Goal: Check status: Check status

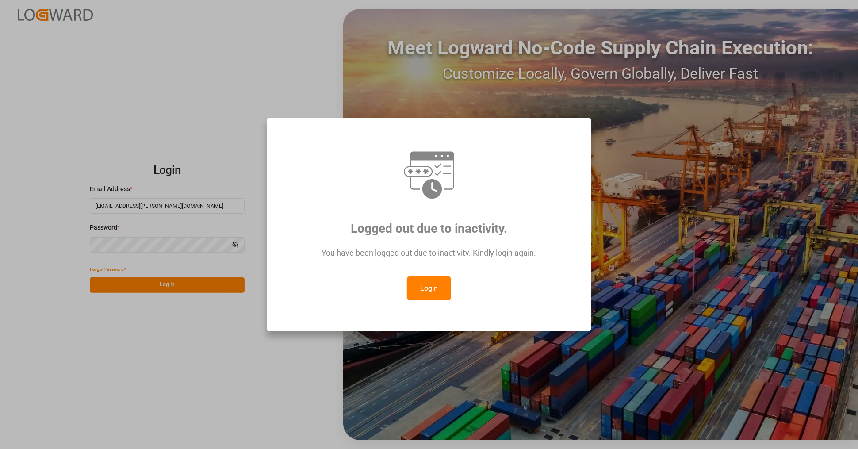
click at [420, 294] on button "Login" at bounding box center [429, 288] width 44 height 24
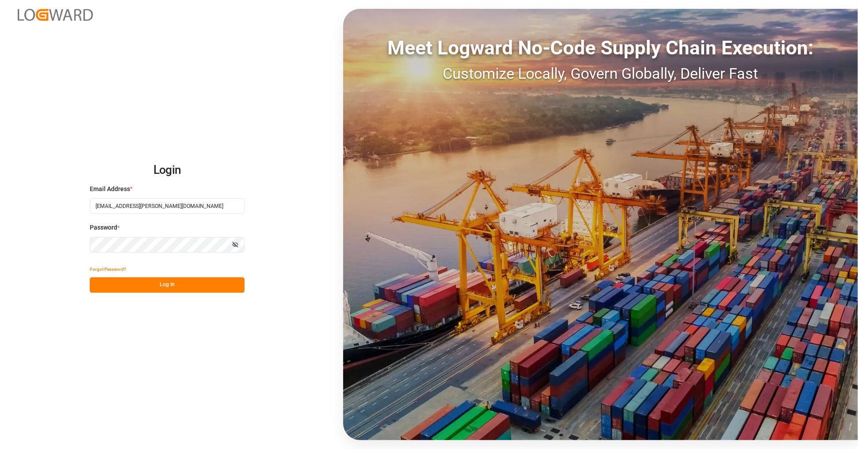
click at [168, 286] on button "Log In" at bounding box center [167, 284] width 155 height 15
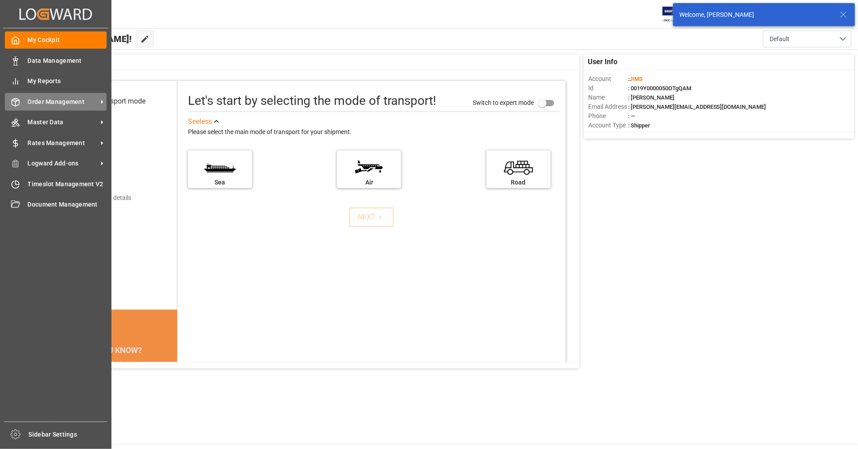
click at [64, 99] on span "Order Management" at bounding box center [63, 101] width 70 height 9
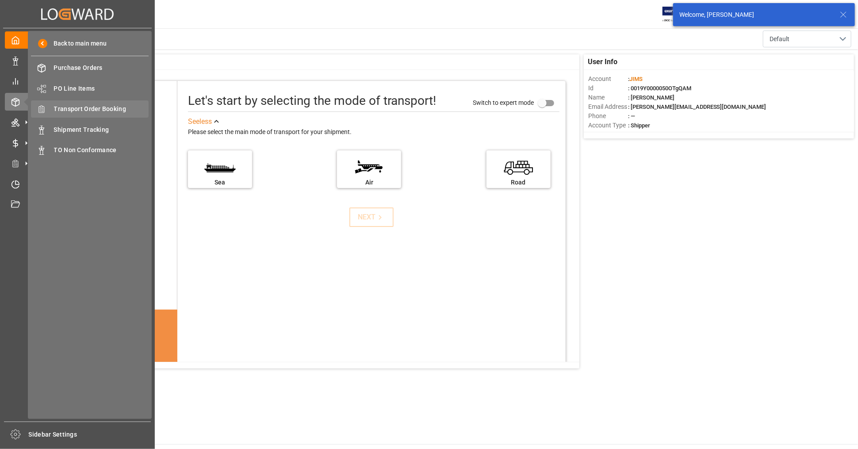
click at [98, 108] on span "Transport Order Booking" at bounding box center [101, 108] width 95 height 9
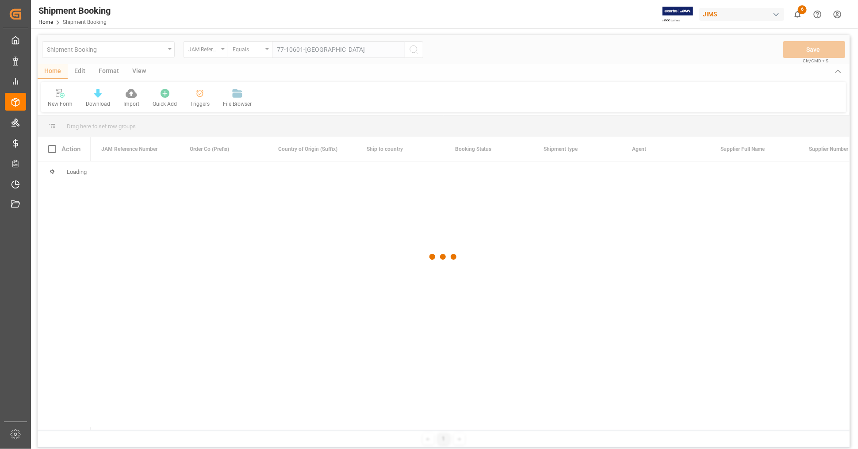
type input "77-10601-[GEOGRAPHIC_DATA]"
click at [414, 50] on div at bounding box center [444, 256] width 812 height 443
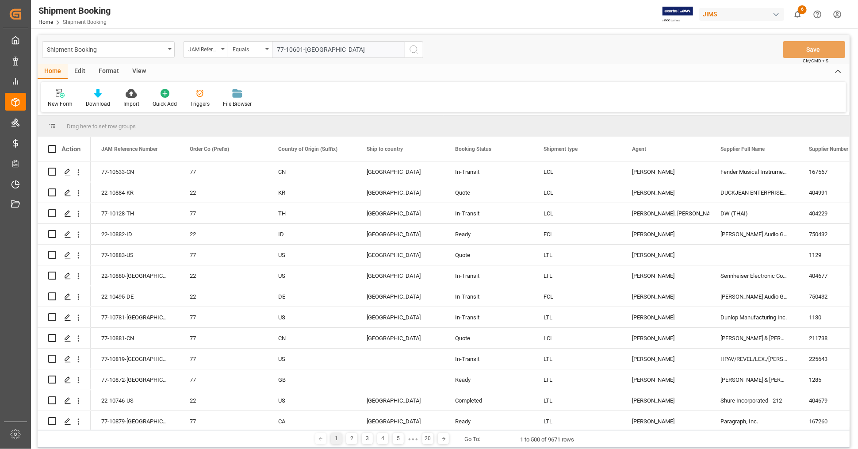
click at [407, 49] on button "search button" at bounding box center [414, 49] width 19 height 17
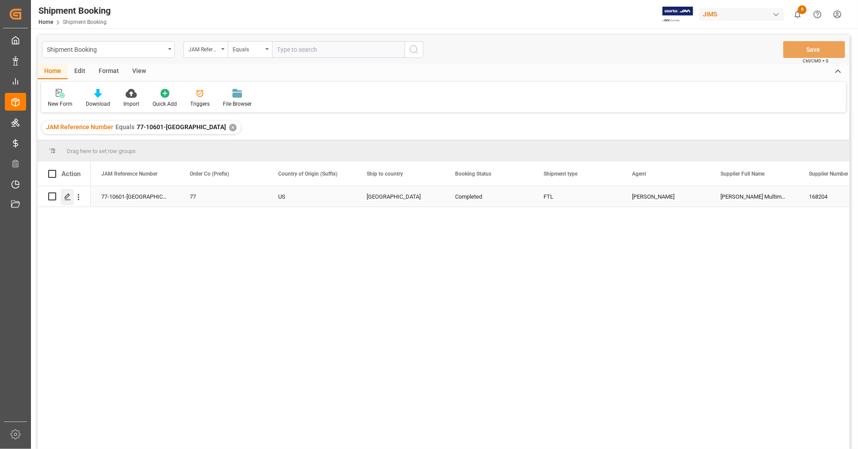
click at [69, 195] on icon "Press SPACE to select this row." at bounding box center [67, 196] width 7 height 7
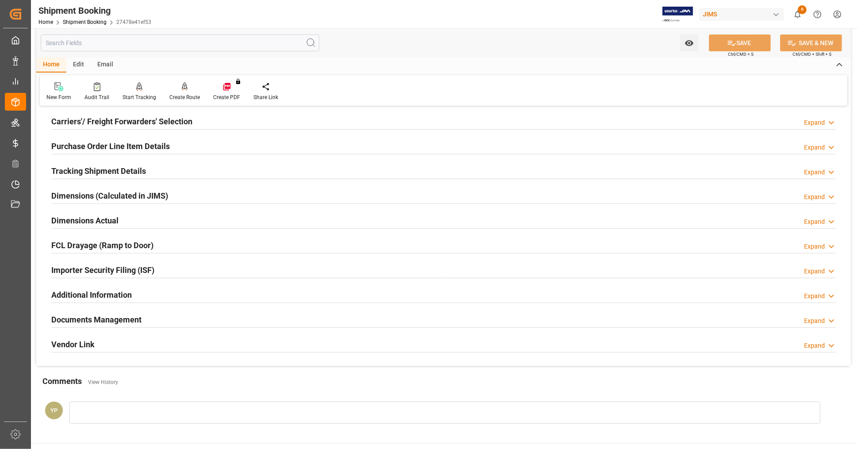
scroll to position [214, 0]
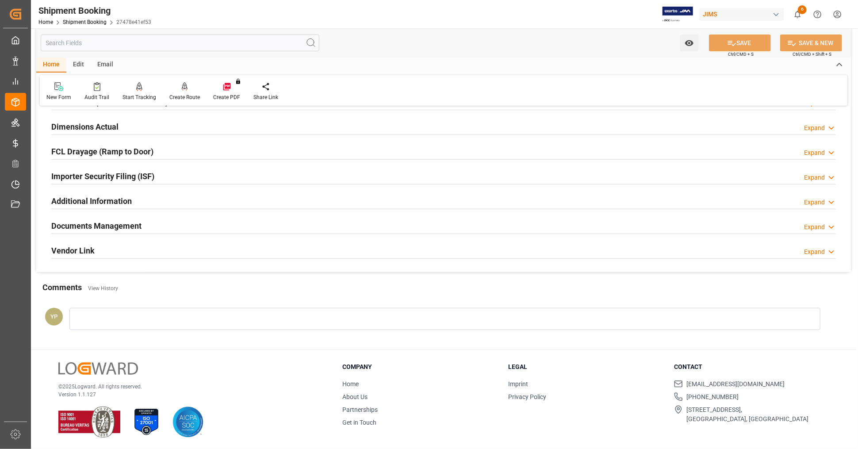
click at [122, 220] on h2 "Documents Management" at bounding box center [96, 226] width 90 height 12
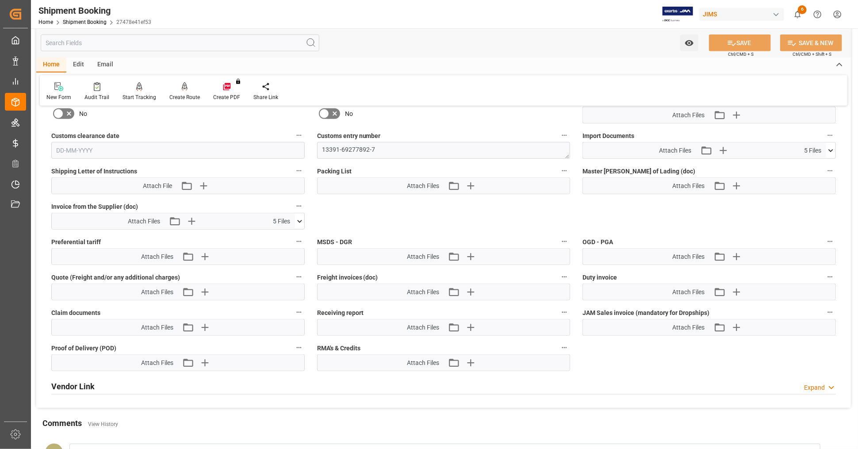
scroll to position [460, 0]
click at [300, 216] on icon at bounding box center [299, 220] width 9 height 9
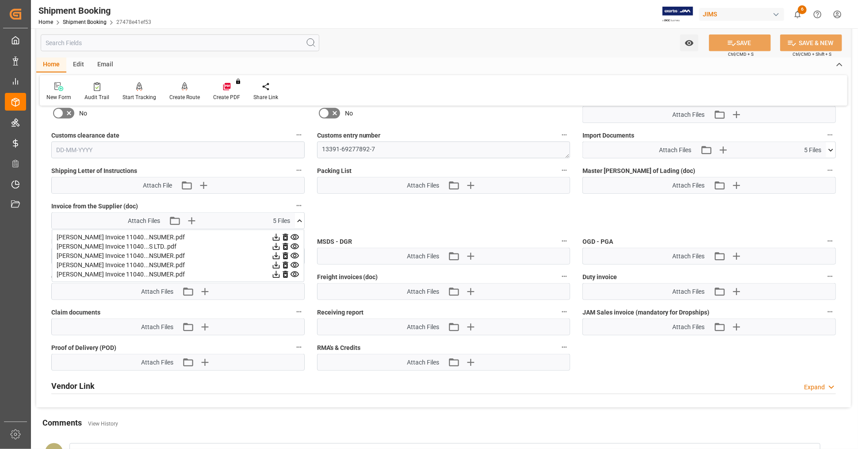
click at [300, 216] on icon at bounding box center [299, 220] width 9 height 9
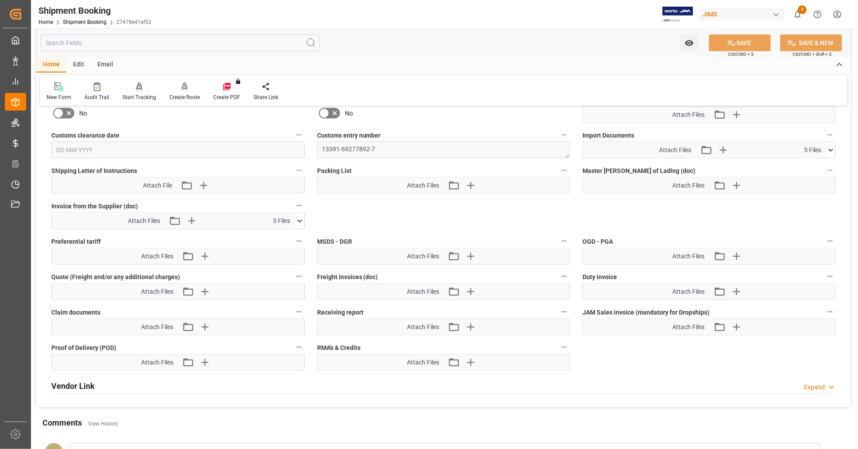
scroll to position [411, 0]
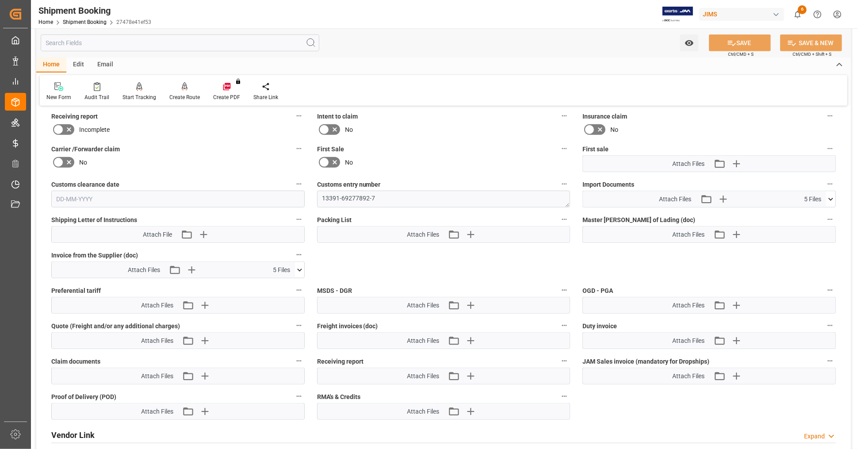
click at [832, 195] on icon at bounding box center [830, 199] width 9 height 9
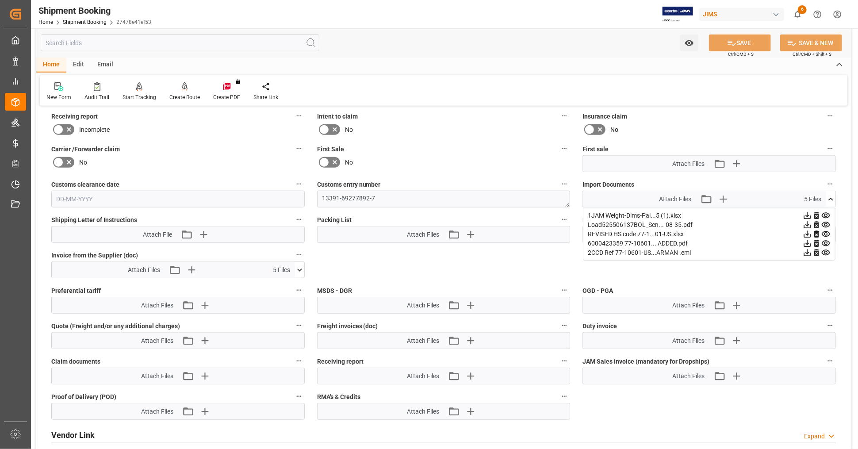
click at [826, 241] on icon at bounding box center [825, 244] width 8 height 6
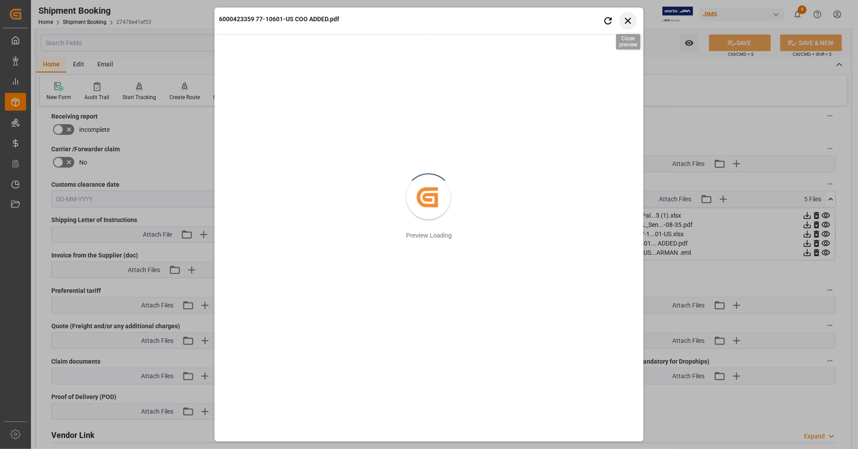
click at [630, 19] on icon "button" at bounding box center [627, 20] width 11 height 11
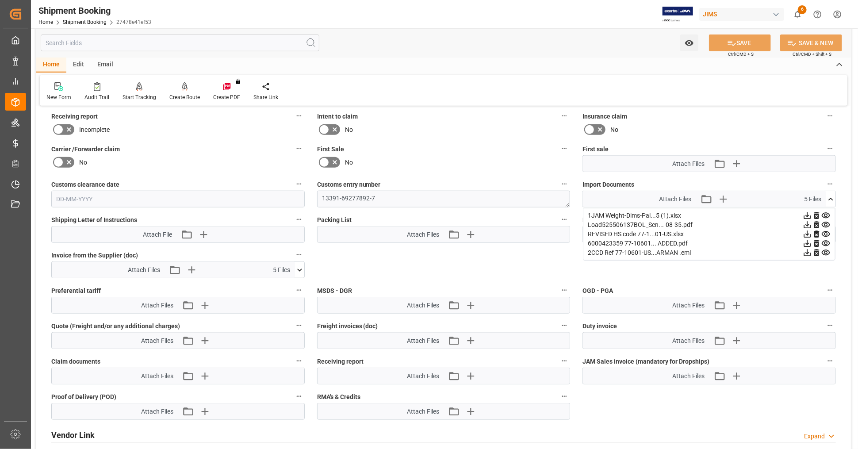
click at [806, 239] on icon at bounding box center [806, 243] width 9 height 9
click at [824, 222] on icon at bounding box center [825, 225] width 8 height 6
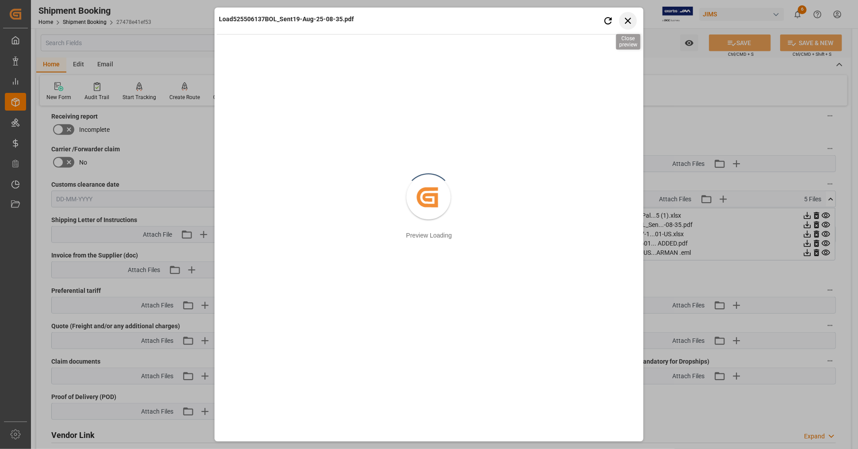
click at [628, 21] on icon "button" at bounding box center [628, 21] width 6 height 6
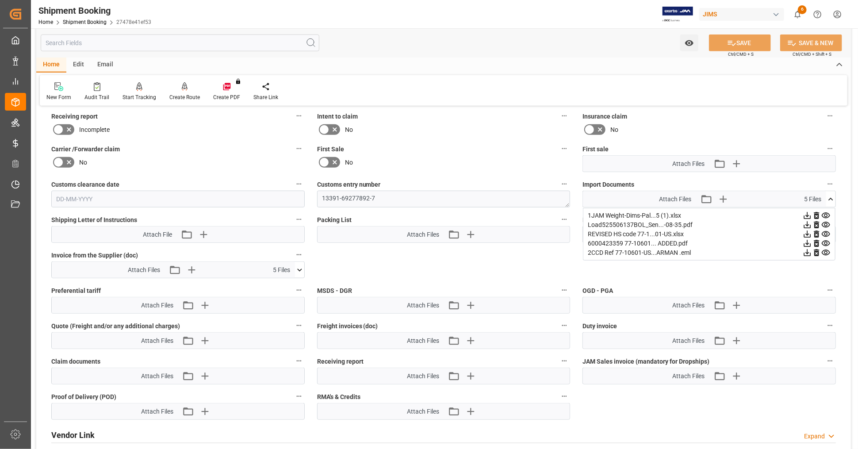
click at [805, 240] on icon at bounding box center [806, 243] width 9 height 9
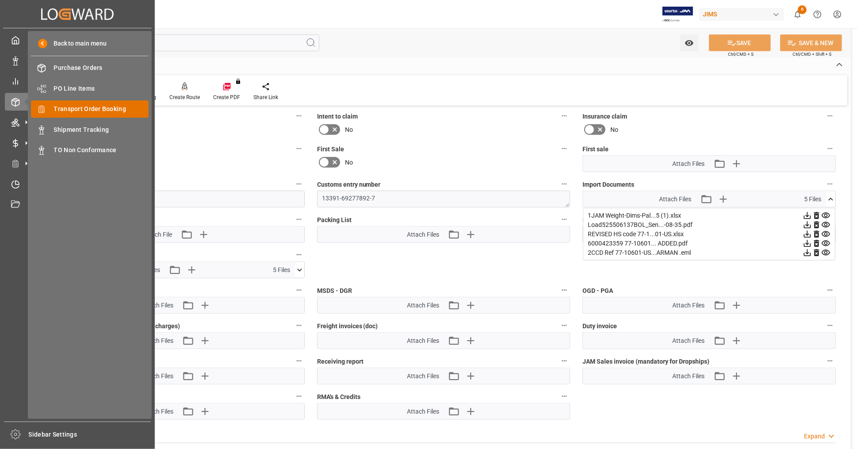
click at [102, 109] on span "Transport Order Booking" at bounding box center [101, 108] width 95 height 9
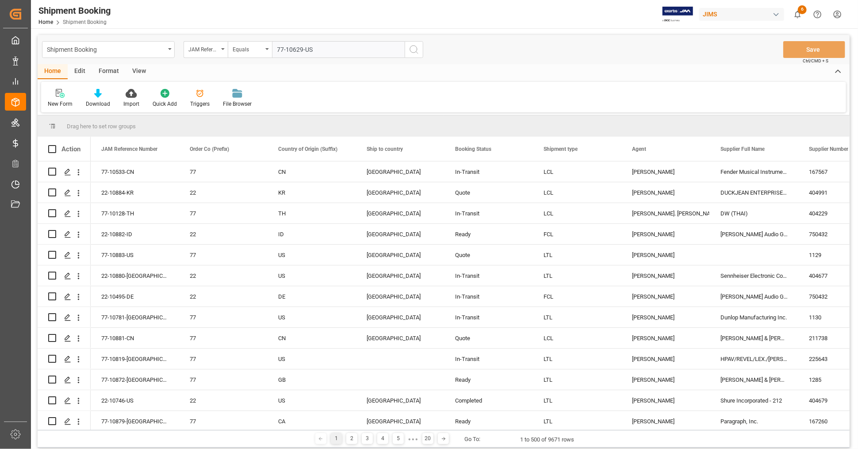
type input "77-10629-US"
click at [410, 49] on icon "search button" at bounding box center [414, 49] width 11 height 11
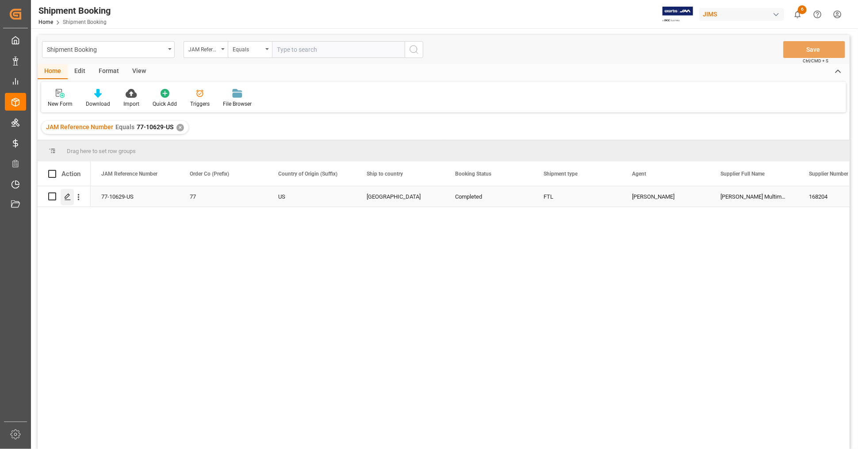
click at [66, 195] on icon "Press SPACE to select this row." at bounding box center [67, 196] width 7 height 7
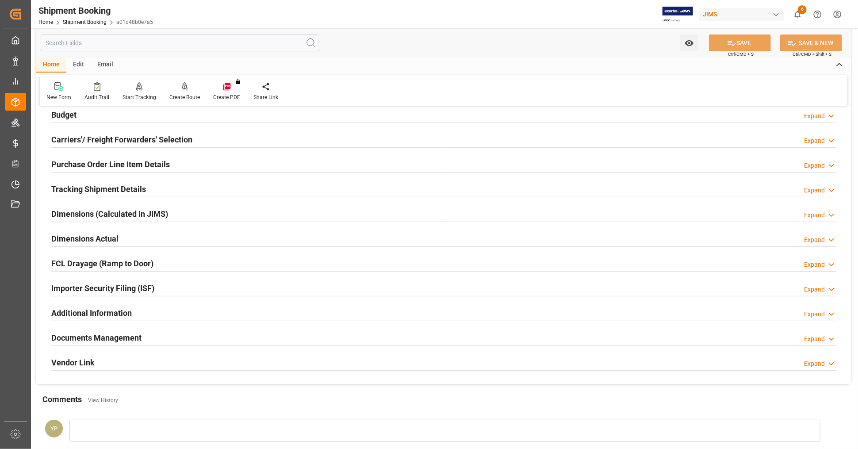
scroll to position [214, 0]
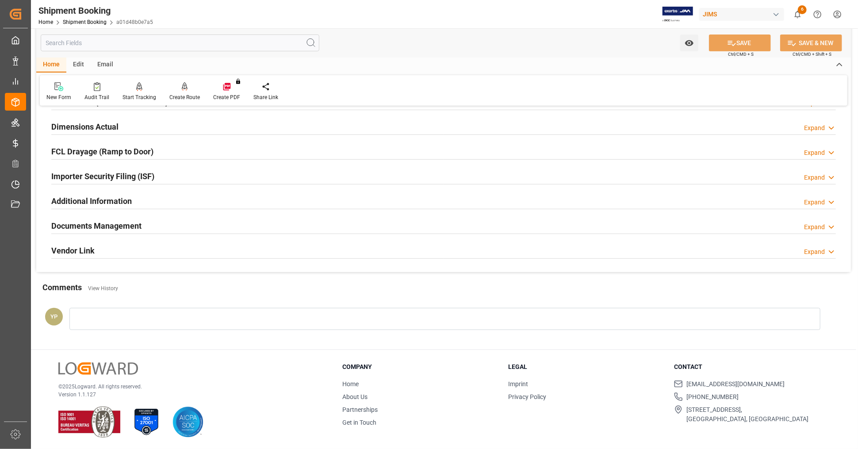
click at [133, 224] on h2 "Documents Management" at bounding box center [96, 226] width 90 height 12
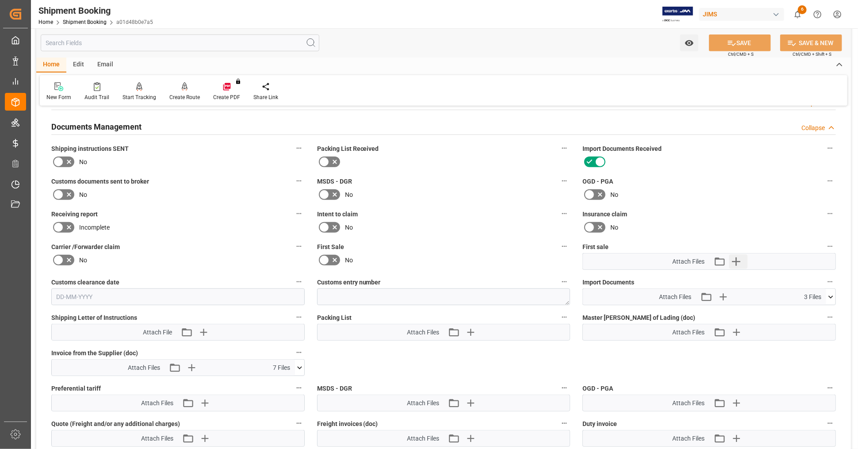
scroll to position [313, 0]
click at [829, 296] on icon at bounding box center [830, 297] width 9 height 9
click at [824, 318] on icon at bounding box center [825, 322] width 9 height 9
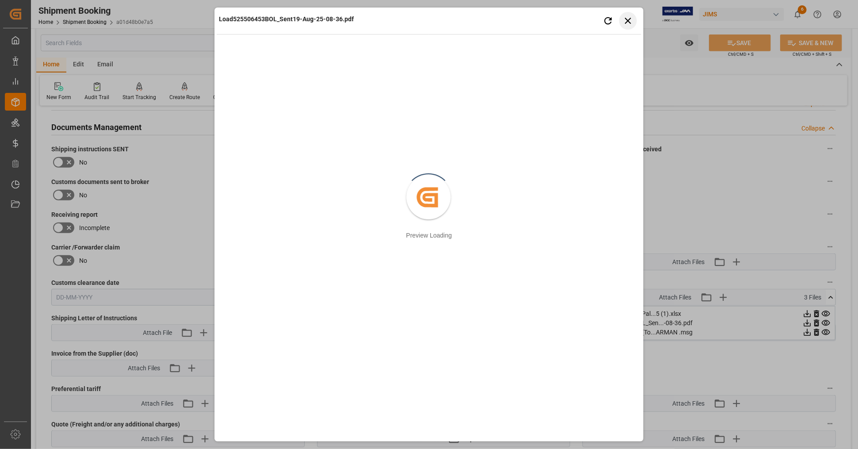
click at [634, 19] on button "Close preview" at bounding box center [628, 21] width 18 height 18
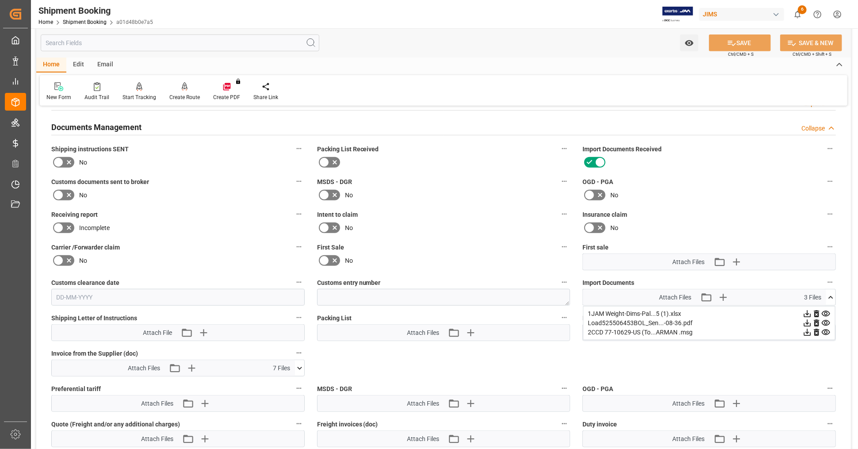
click at [297, 363] on icon at bounding box center [299, 367] width 9 height 9
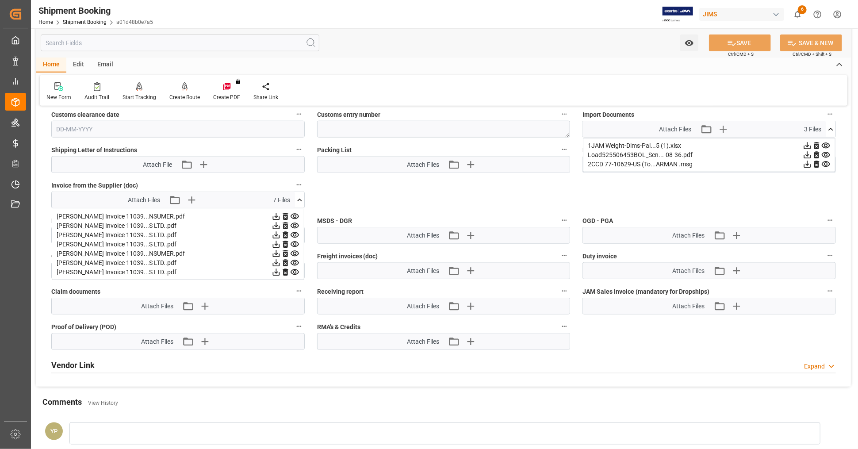
scroll to position [460, 0]
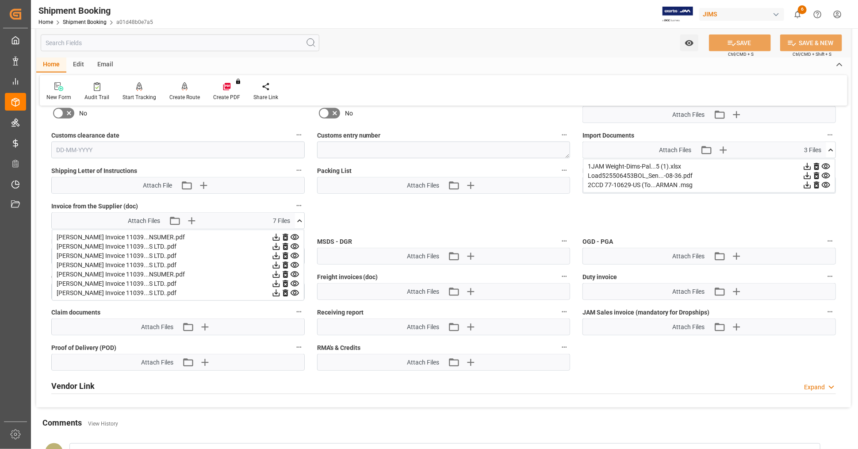
click at [301, 216] on icon at bounding box center [299, 220] width 9 height 9
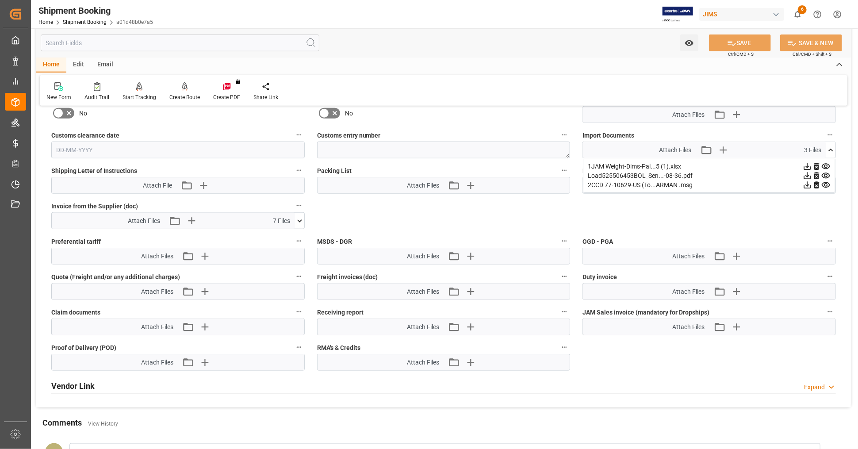
click at [807, 163] on icon at bounding box center [807, 166] width 7 height 7
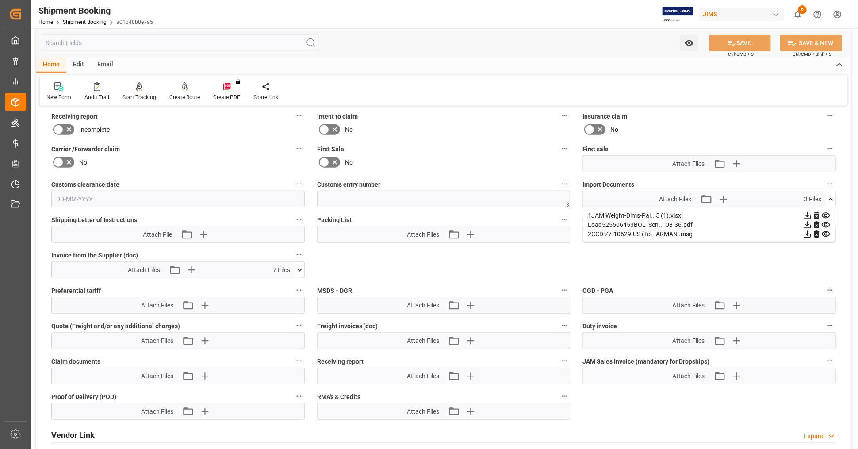
click at [297, 265] on icon at bounding box center [299, 269] width 9 height 9
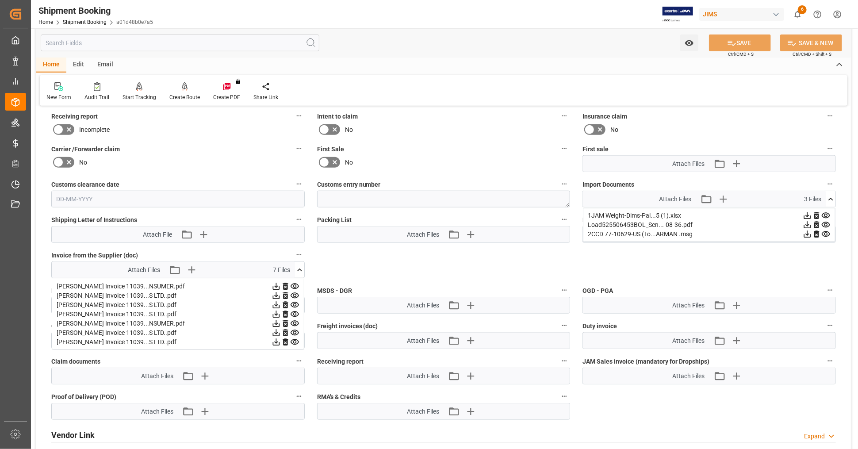
click at [301, 265] on icon at bounding box center [299, 269] width 9 height 9
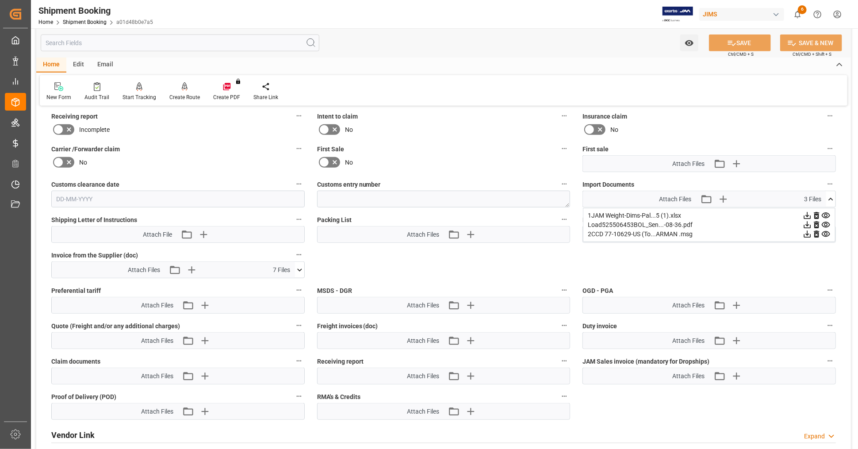
click at [806, 232] on icon at bounding box center [806, 233] width 9 height 9
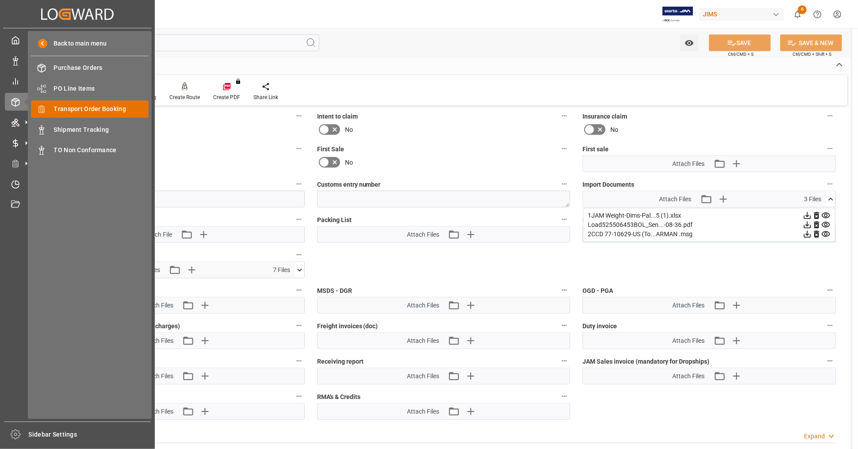
click at [88, 108] on span "Transport Order Booking" at bounding box center [101, 108] width 95 height 9
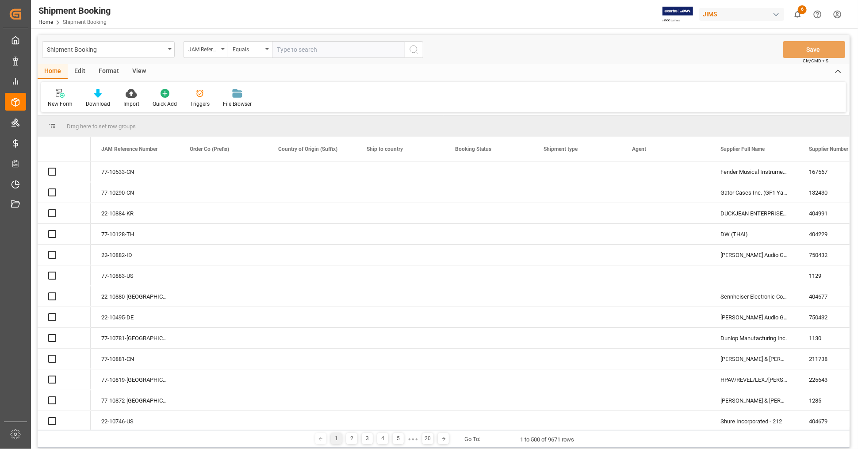
click at [367, 50] on input "text" at bounding box center [338, 49] width 133 height 17
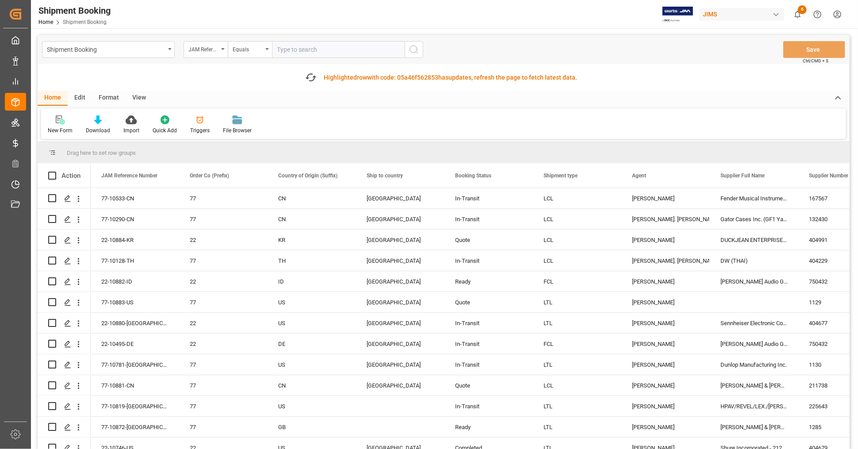
paste input "77-10302-US"
type input "77-10302-US"
click at [416, 51] on circle "search button" at bounding box center [413, 49] width 7 height 7
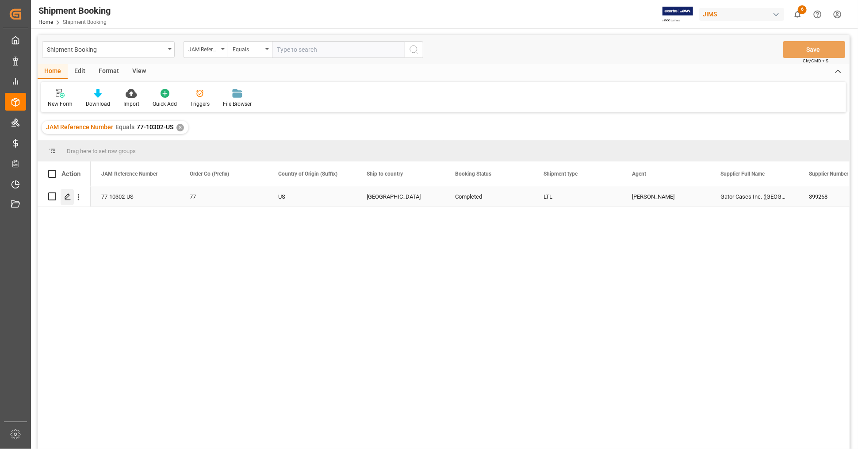
click at [68, 194] on icon "Press SPACE to select this row." at bounding box center [67, 196] width 7 height 7
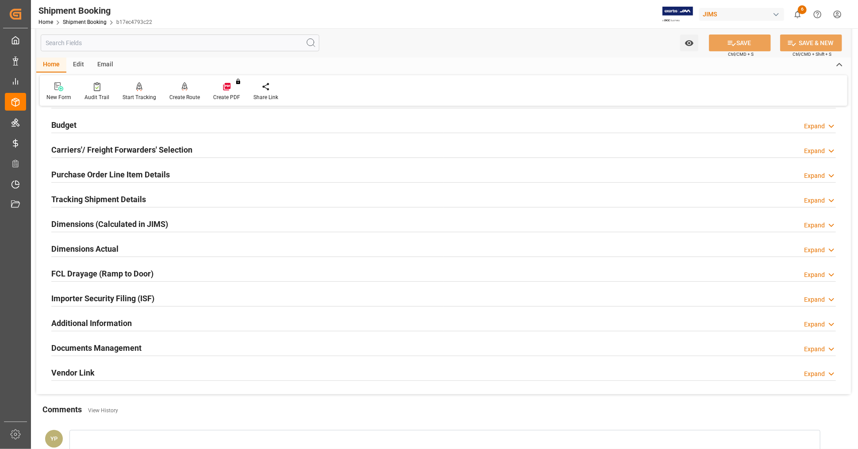
scroll to position [214, 0]
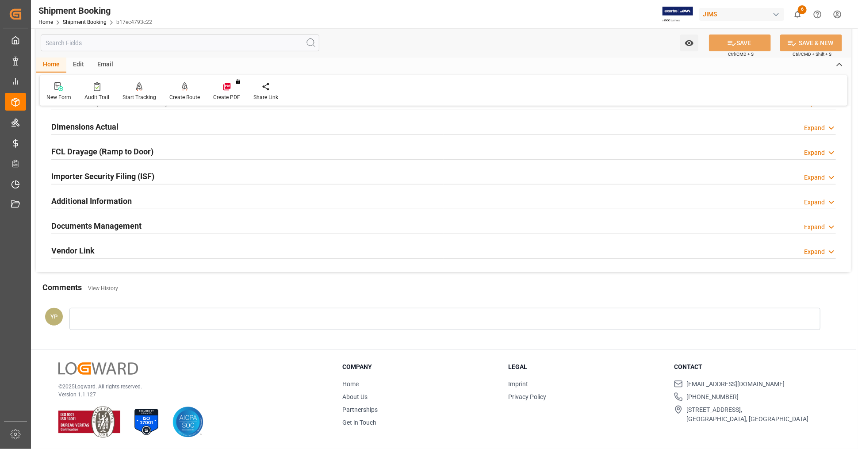
click at [119, 227] on h2 "Documents Management" at bounding box center [96, 226] width 90 height 12
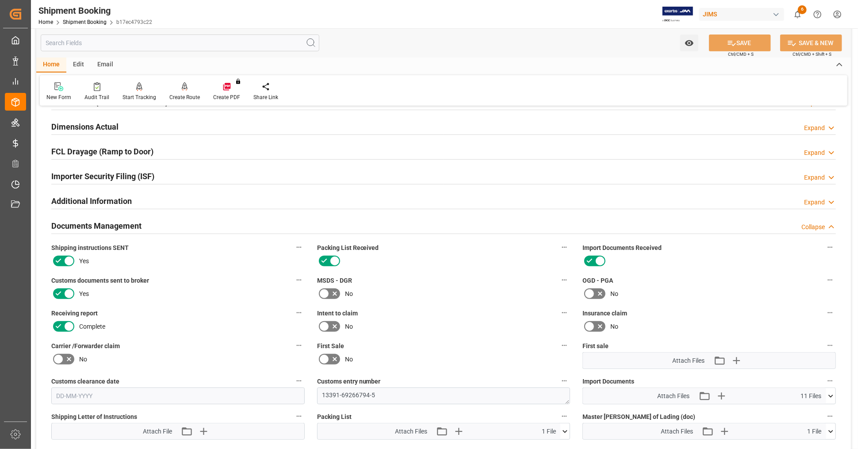
scroll to position [362, 0]
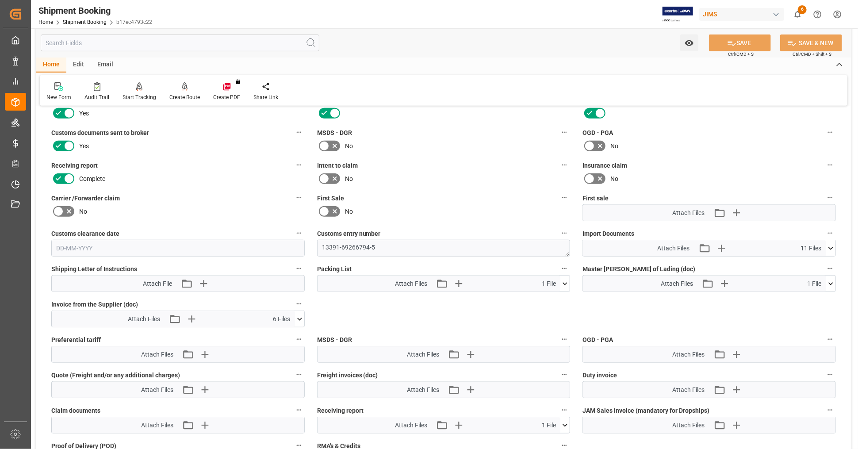
click at [300, 317] on icon at bounding box center [299, 318] width 5 height 3
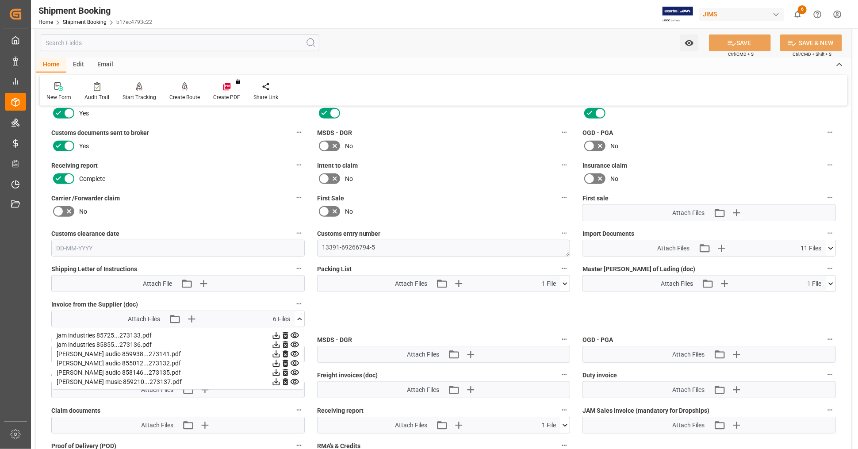
click at [300, 316] on icon at bounding box center [299, 318] width 9 height 9
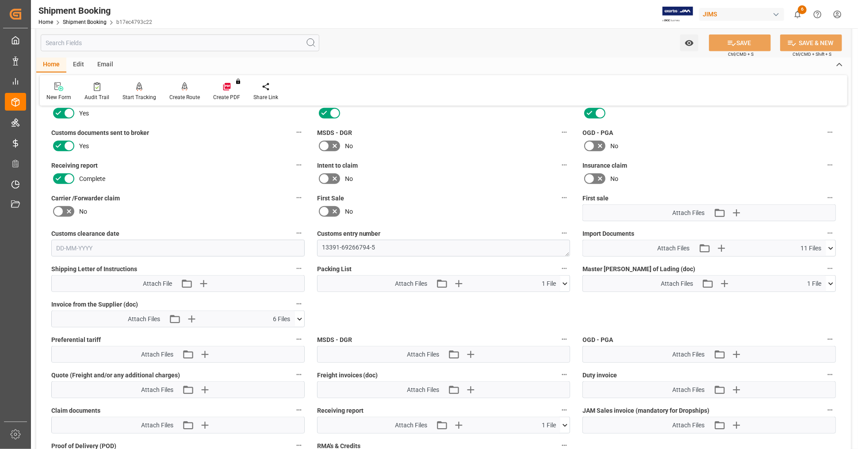
click at [834, 244] on icon at bounding box center [830, 248] width 9 height 9
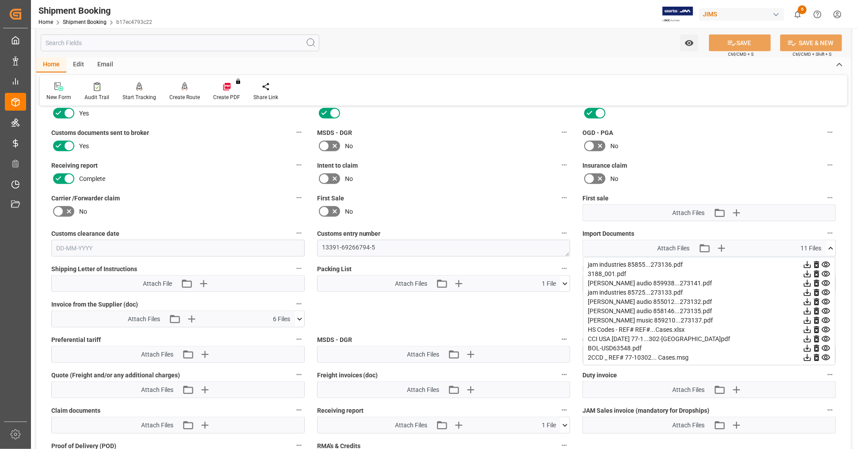
click at [825, 335] on icon at bounding box center [825, 338] width 9 height 9
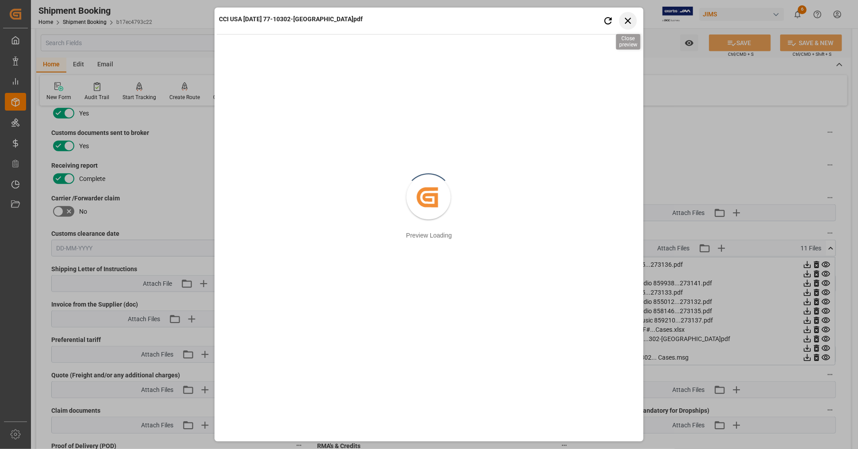
click at [624, 22] on icon "button" at bounding box center [627, 20] width 11 height 11
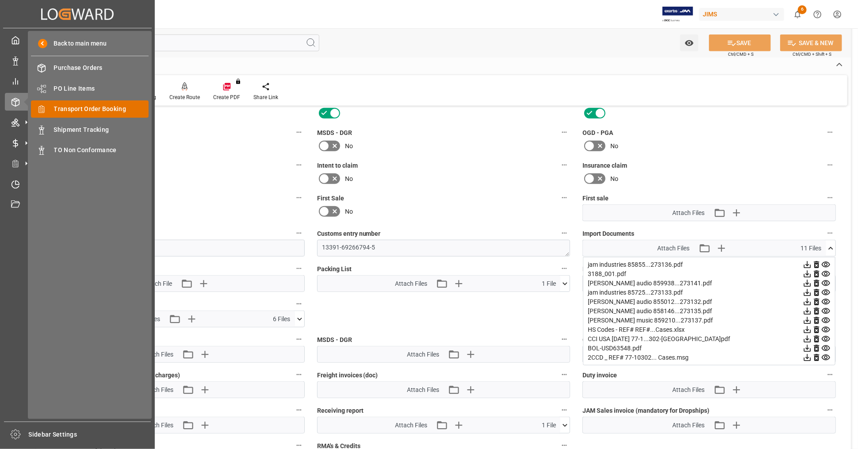
click at [106, 109] on span "Transport Order Booking" at bounding box center [101, 108] width 95 height 9
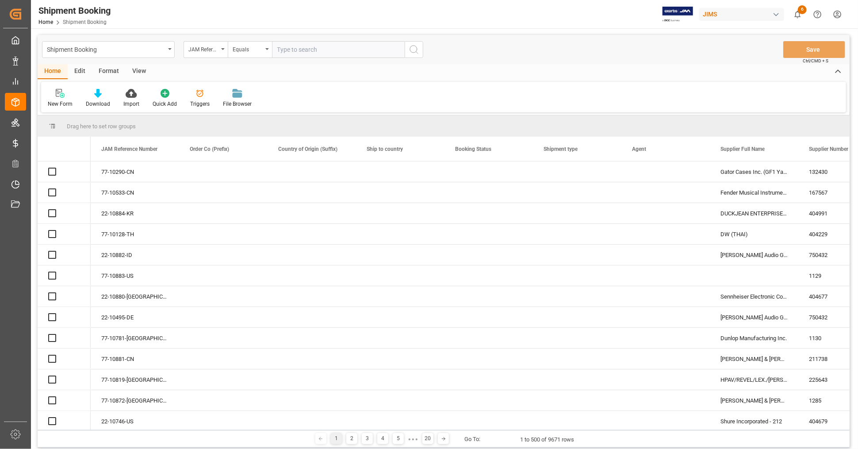
click at [325, 50] on input "text" at bounding box center [338, 49] width 133 height 17
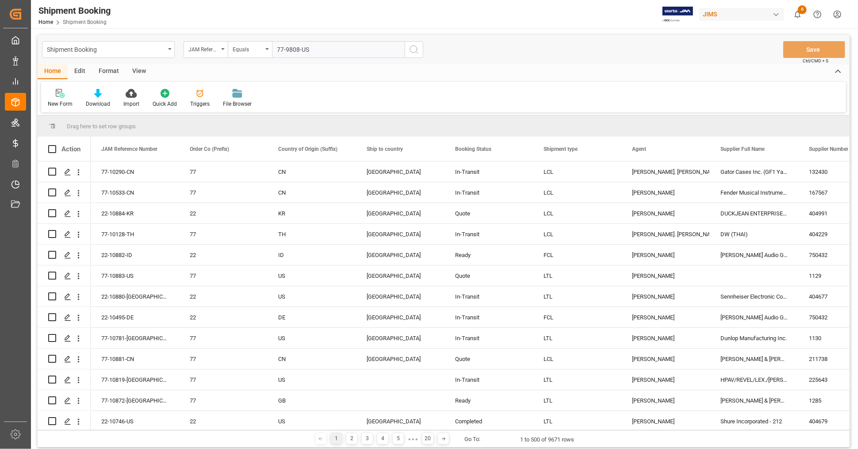
type input "77-9808-US"
click at [413, 50] on icon "search button" at bounding box center [414, 49] width 11 height 11
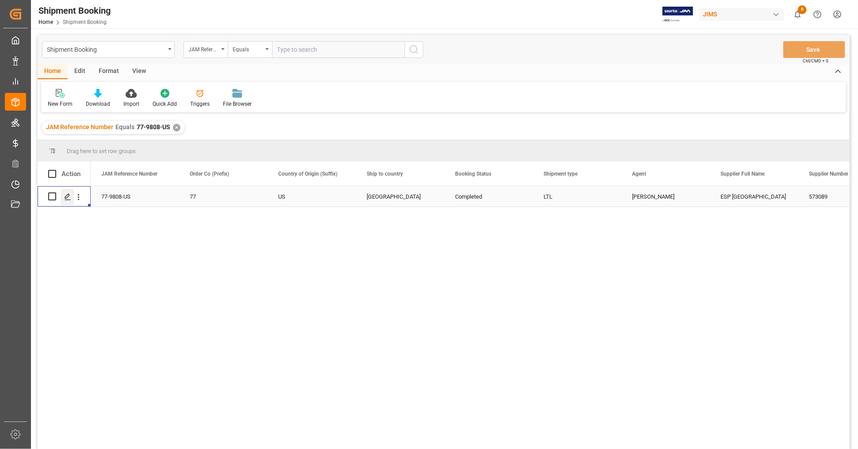
click at [70, 195] on icon "Press SPACE to select this row." at bounding box center [67, 196] width 7 height 7
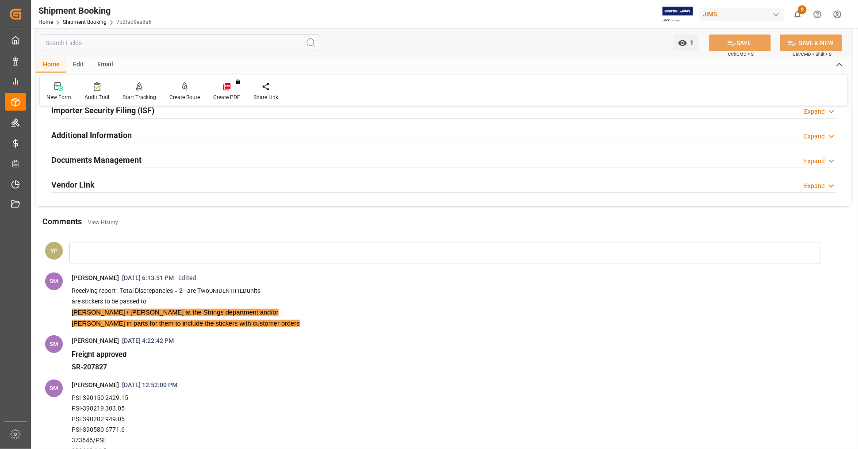
scroll to position [196, 0]
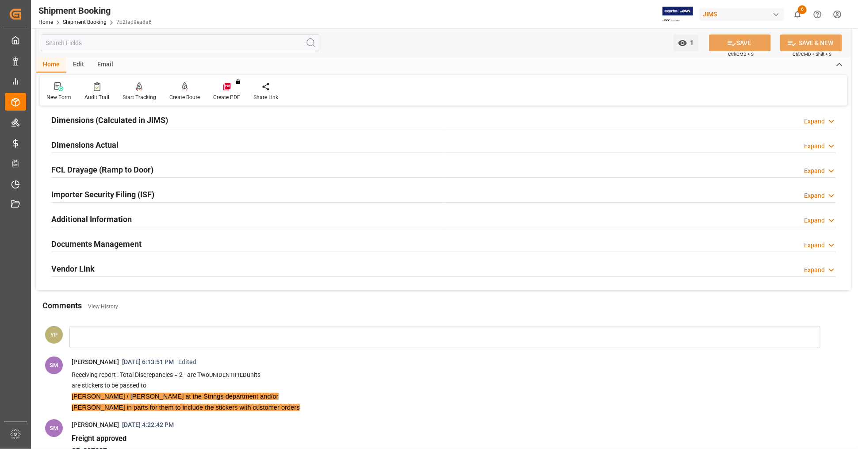
click at [125, 246] on h2 "Documents Management" at bounding box center [96, 244] width 90 height 12
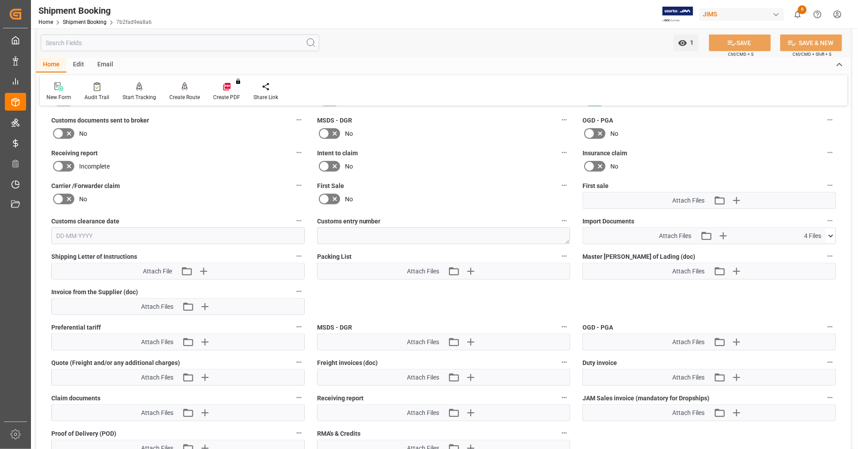
scroll to position [393, 0]
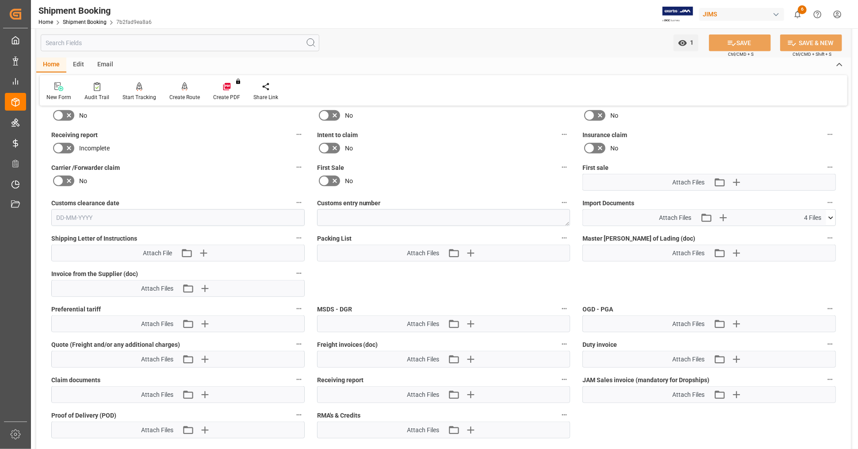
click at [834, 215] on icon at bounding box center [830, 217] width 9 height 9
click at [806, 231] on icon at bounding box center [806, 233] width 9 height 9
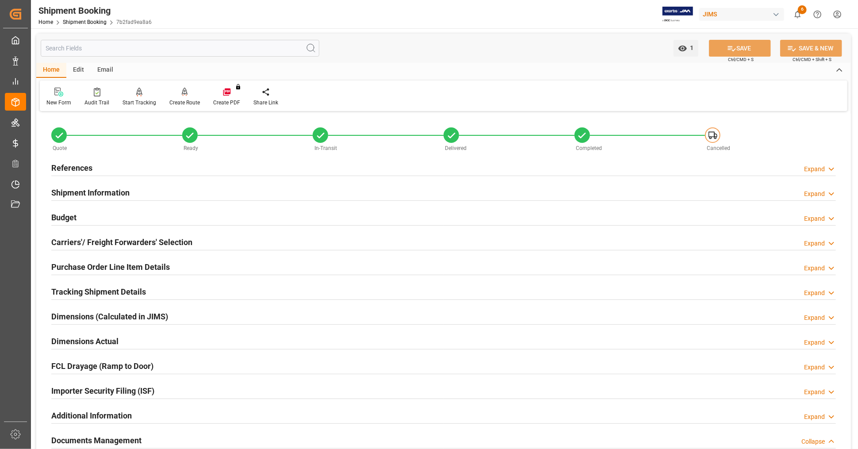
scroll to position [393, 0]
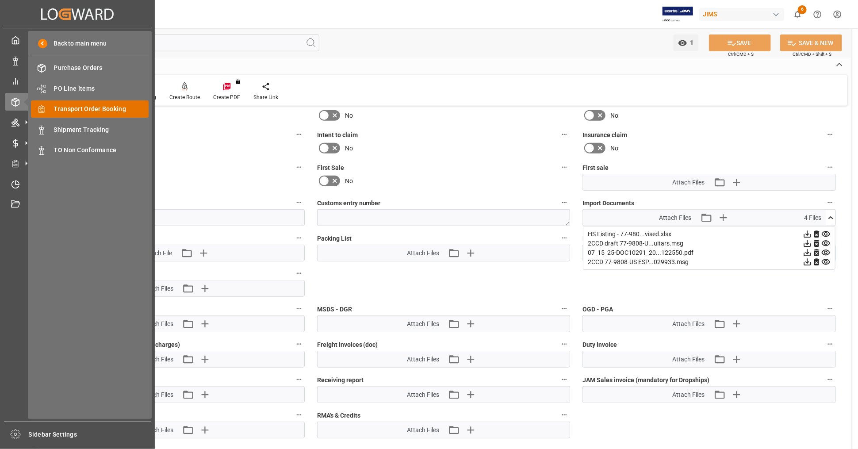
click at [100, 106] on span "Transport Order Booking" at bounding box center [101, 108] width 95 height 9
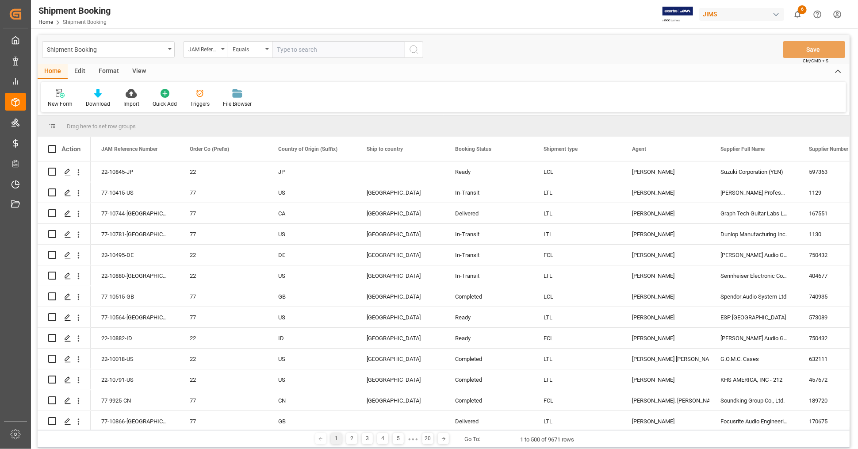
paste input "77-9879-IT"
type input "77-9879-IT"
click at [417, 53] on icon "search button" at bounding box center [414, 49] width 11 height 11
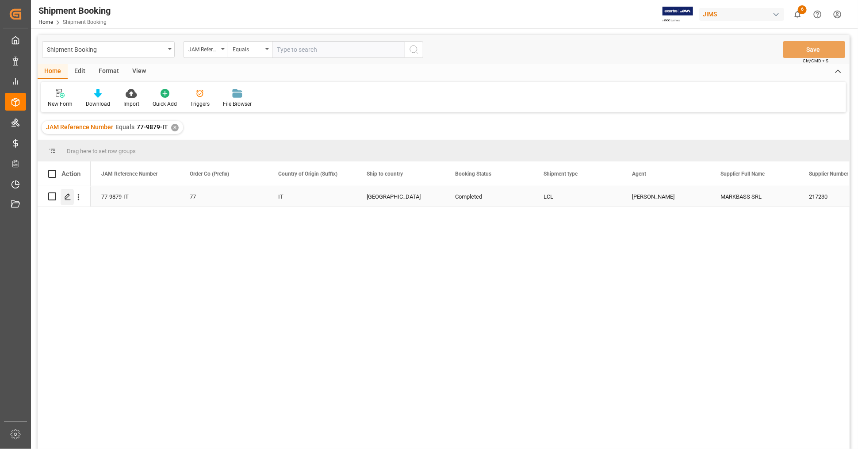
click at [66, 197] on polygon "Press SPACE to select this row." at bounding box center [67, 196] width 4 height 4
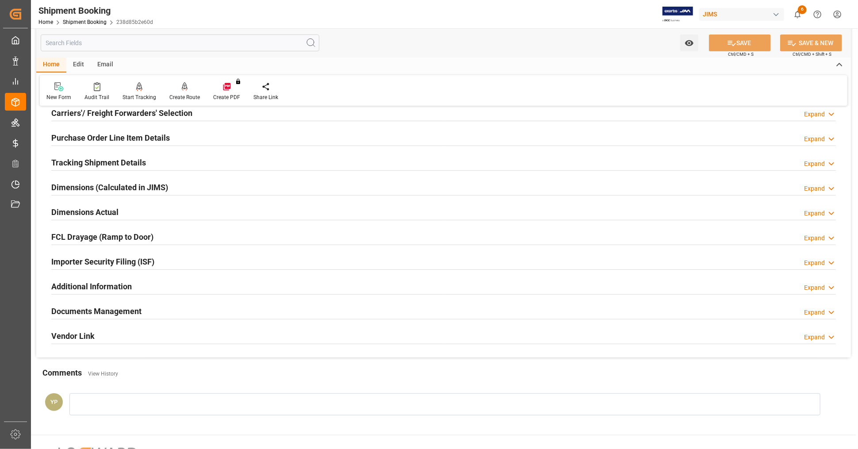
scroll to position [214, 0]
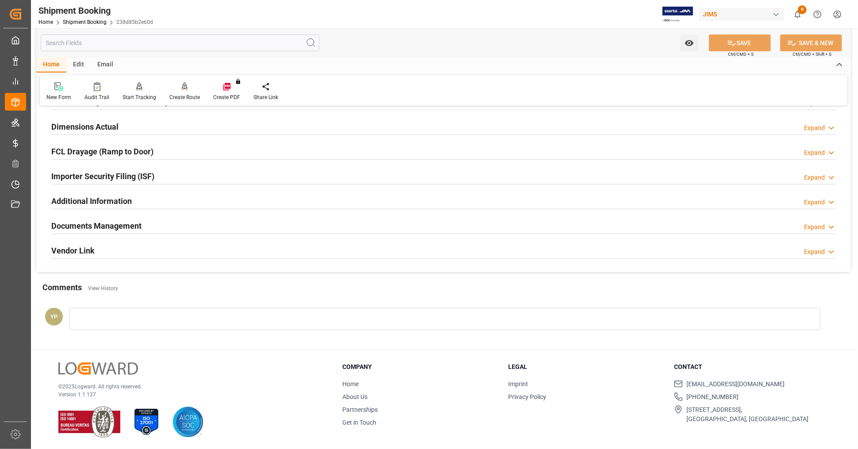
click at [131, 233] on div at bounding box center [443, 233] width 784 height 0
click at [130, 226] on h2 "Documents Management" at bounding box center [96, 226] width 90 height 12
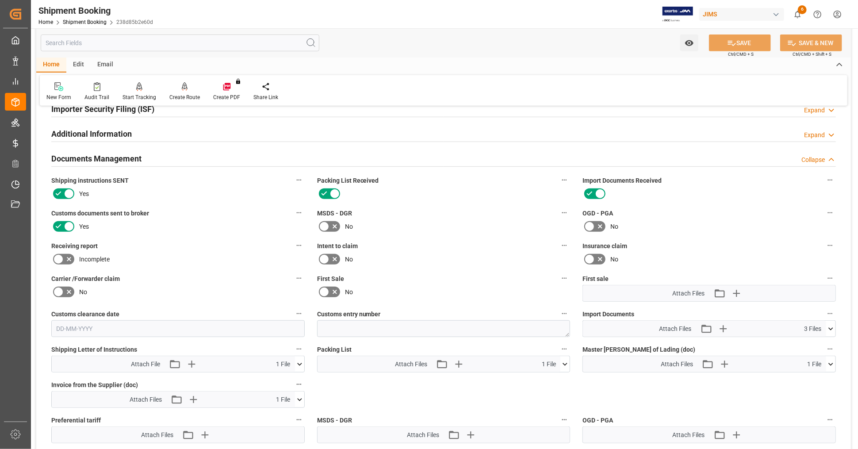
scroll to position [411, 0]
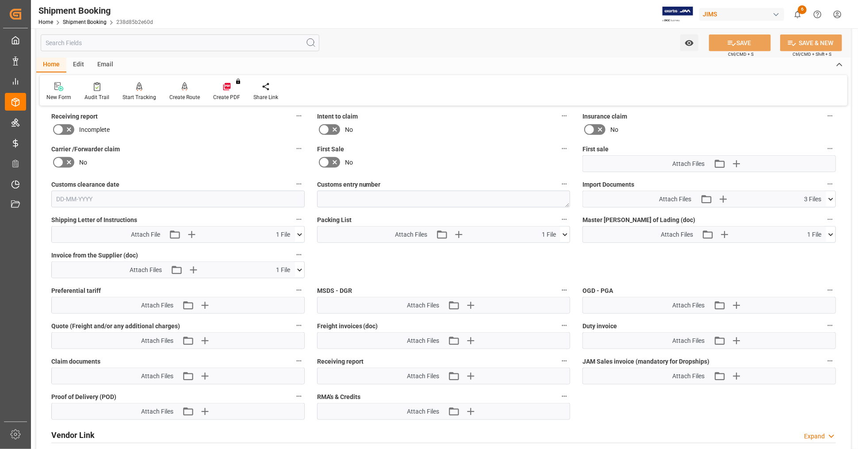
click at [832, 197] on icon at bounding box center [830, 199] width 9 height 9
click at [806, 221] on icon at bounding box center [806, 224] width 9 height 9
click at [829, 198] on icon at bounding box center [830, 199] width 5 height 3
